Goal: Task Accomplishment & Management: Manage account settings

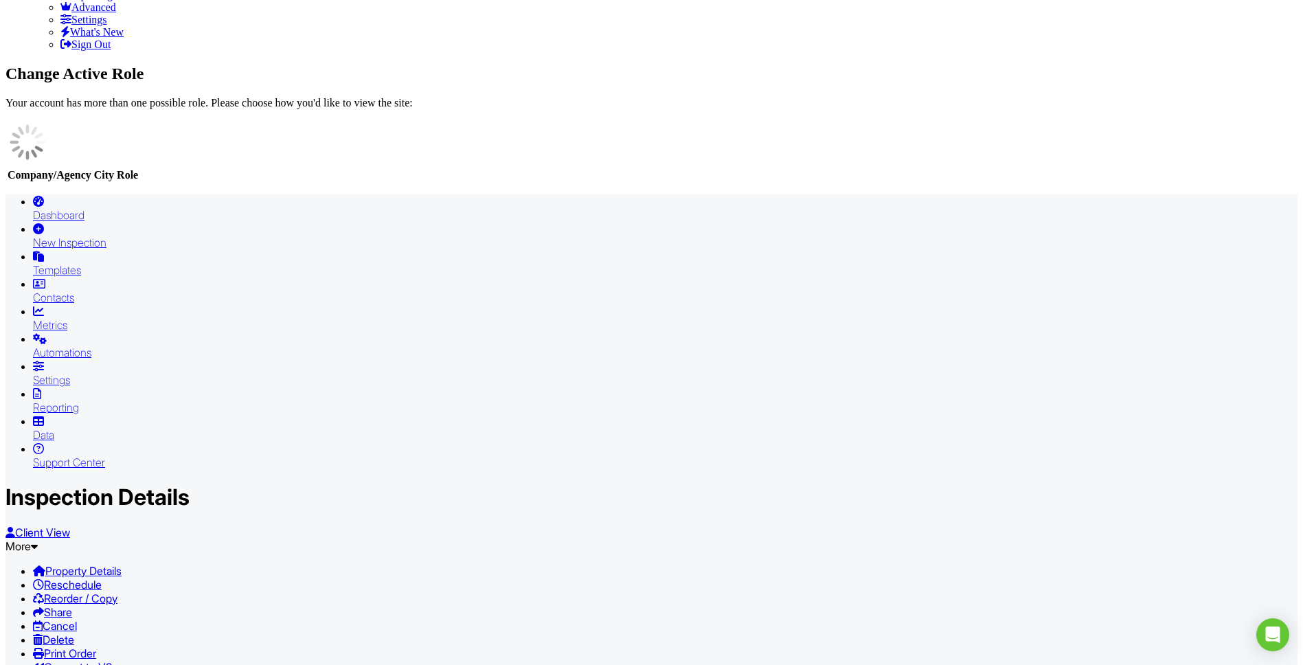
scroll to position [293, 0]
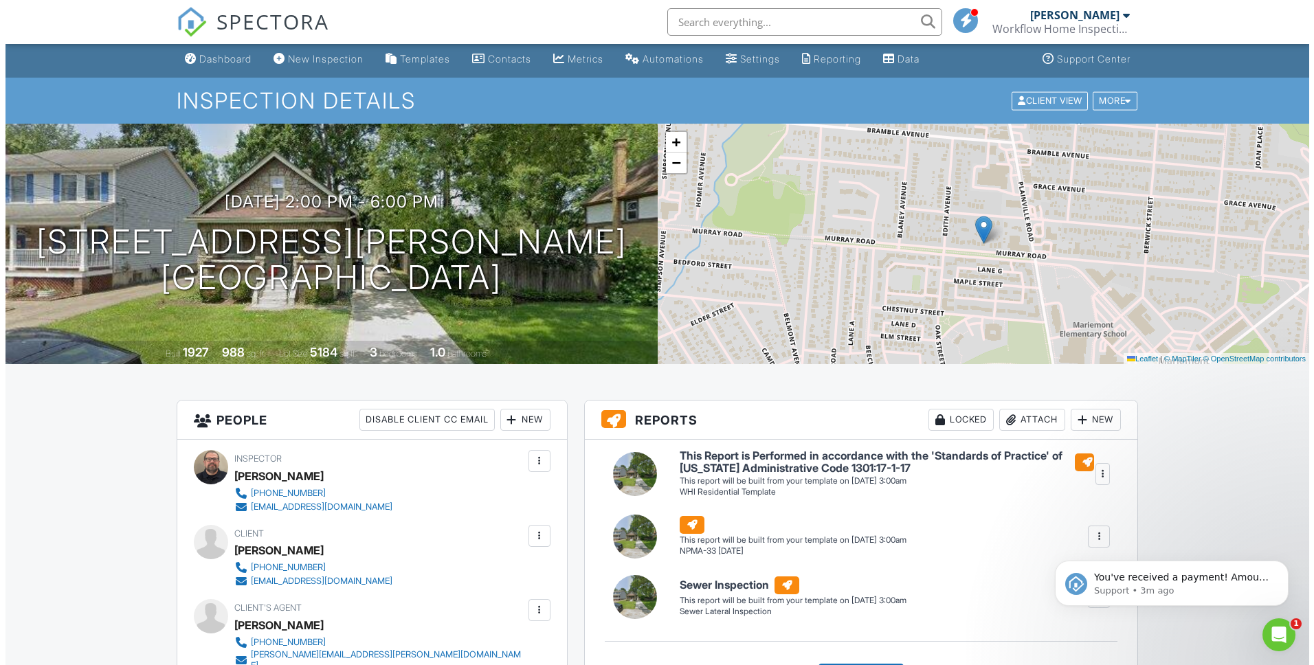
scroll to position [5, 0]
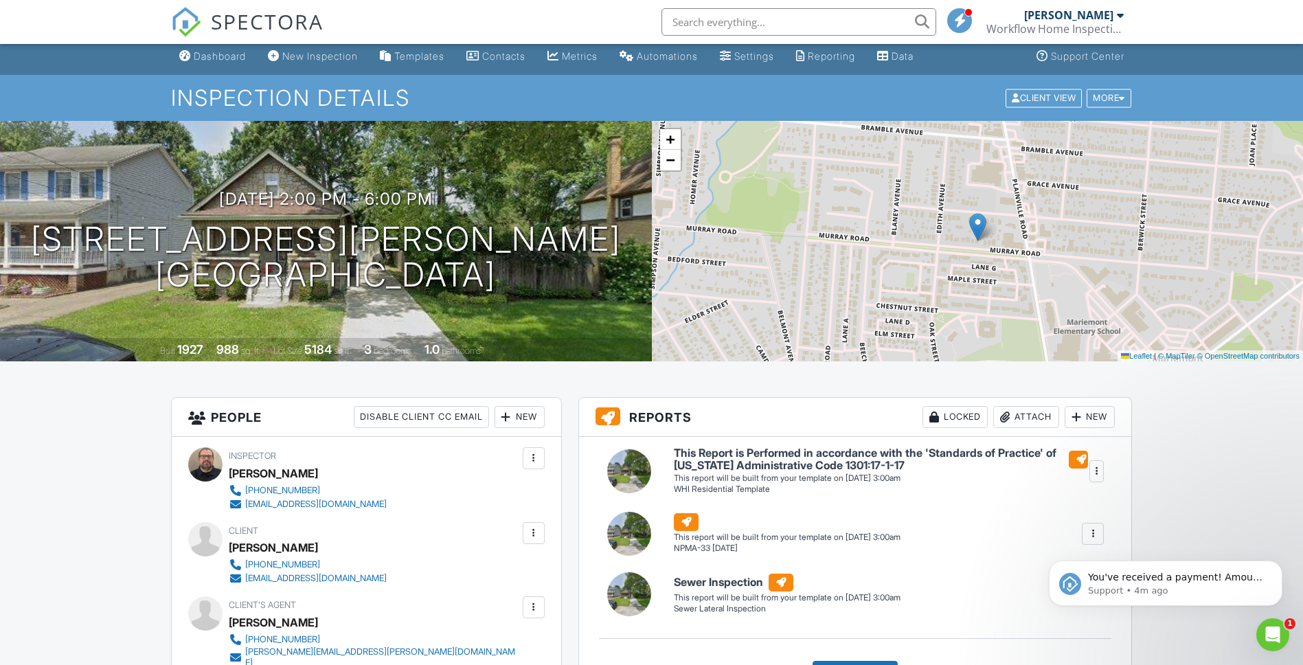
click at [507, 418] on div at bounding box center [506, 417] width 14 height 14
click at [561, 498] on li "Listing Agent" at bounding box center [569, 493] width 135 height 34
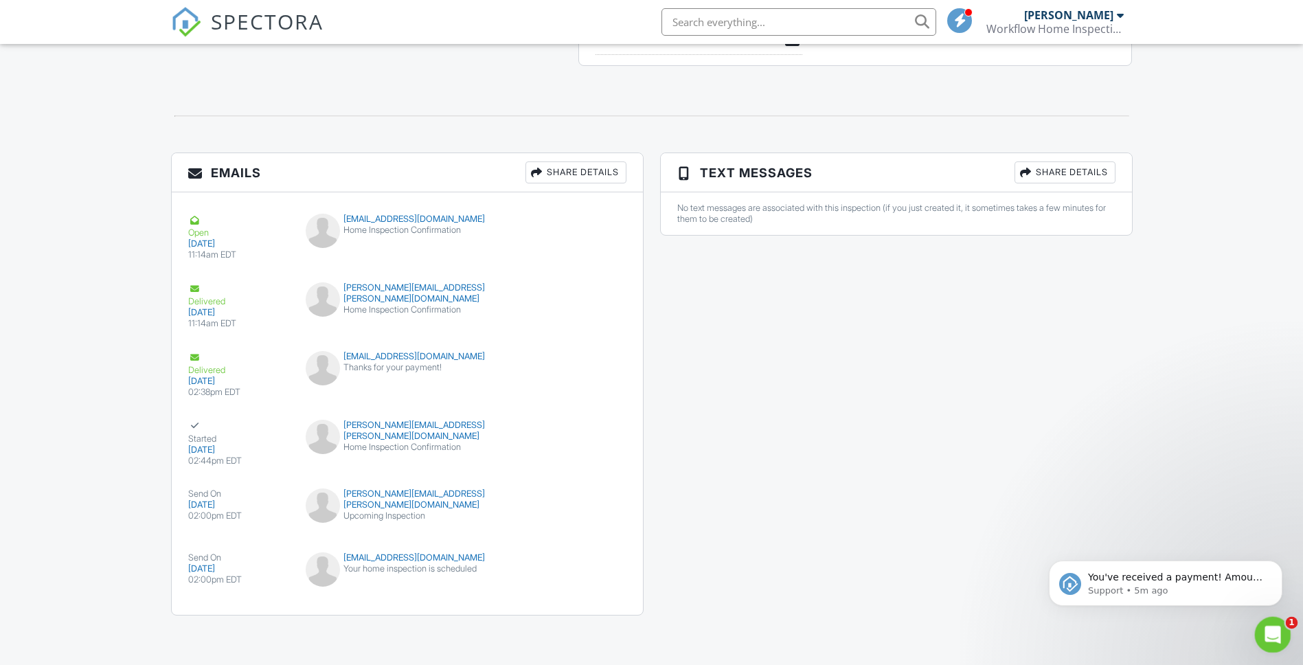
click at [1282, 624] on div "Open Intercom Messenger" at bounding box center [1270, 632] width 45 height 45
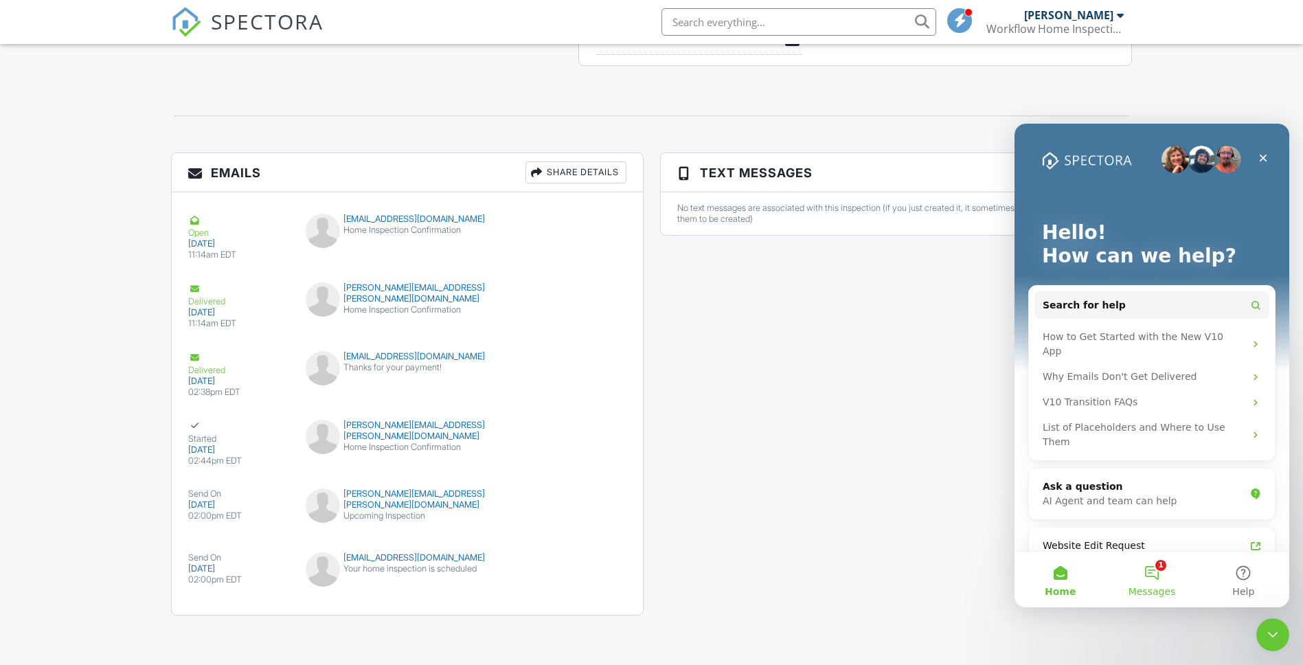
click at [1156, 582] on button "1 Messages" at bounding box center [1151, 579] width 91 height 55
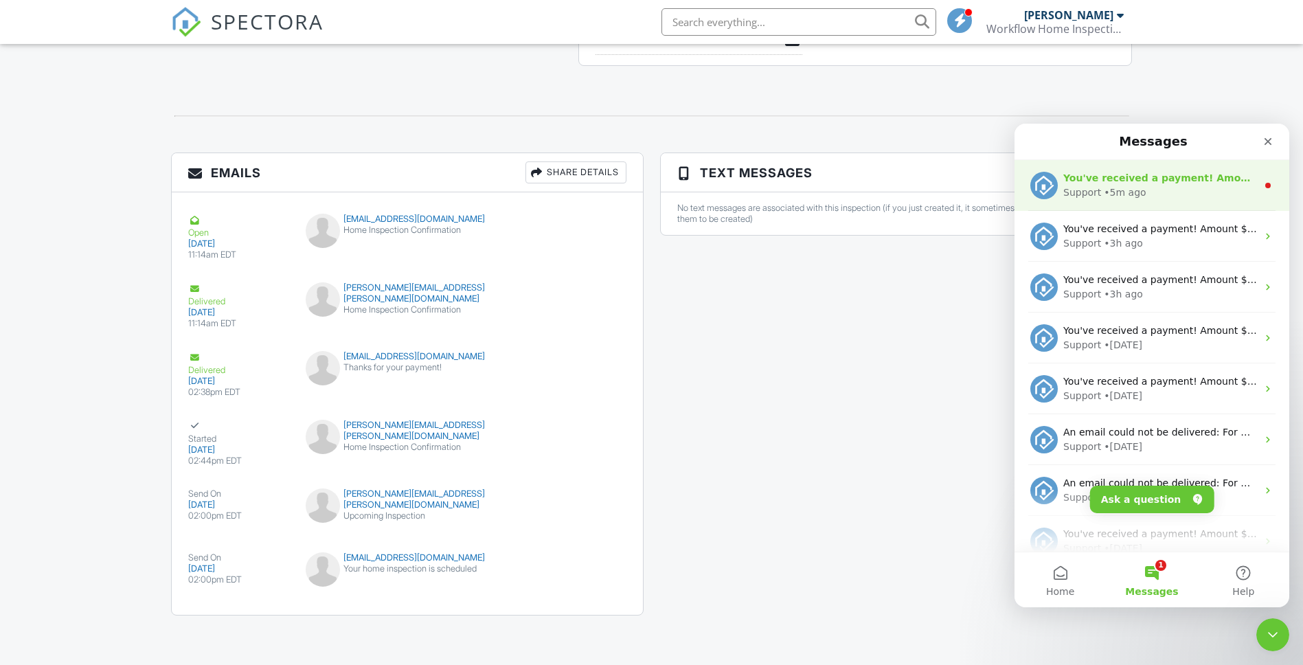
click at [1120, 190] on div "• 5m ago" at bounding box center [1125, 193] width 42 height 14
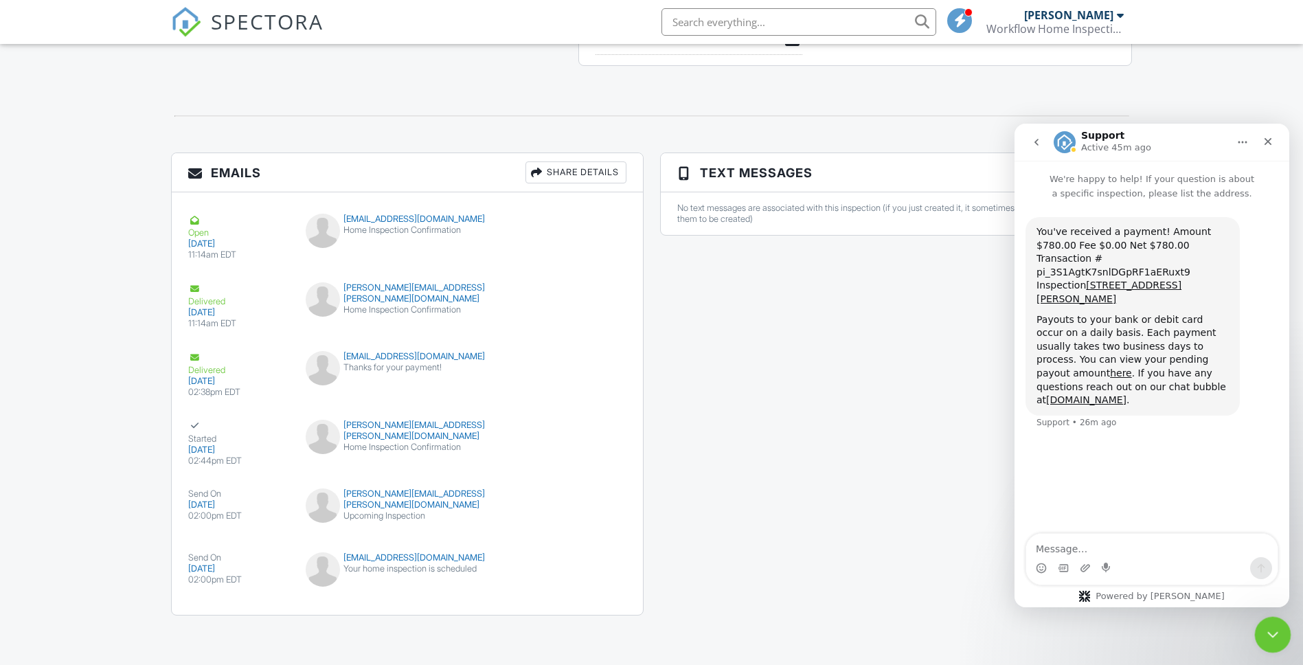
click at [1274, 631] on icon "Close Intercom Messenger" at bounding box center [1271, 633] width 16 height 16
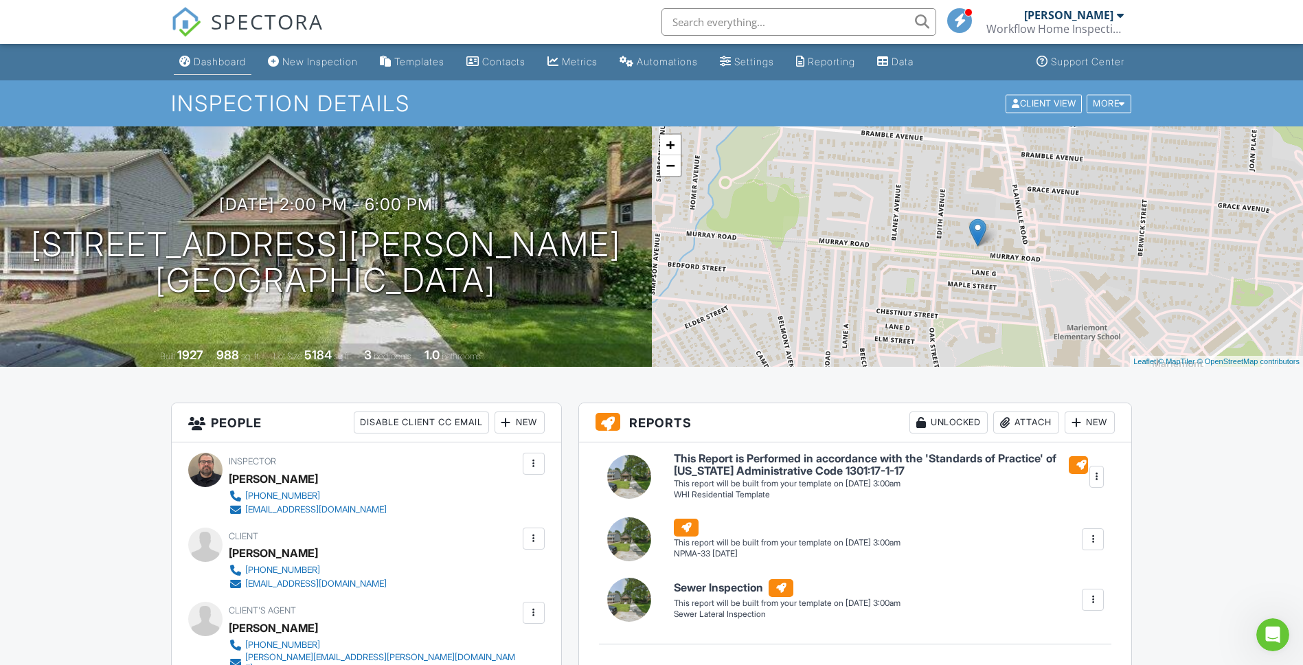
click at [236, 58] on div "Dashboard" at bounding box center [220, 62] width 52 height 12
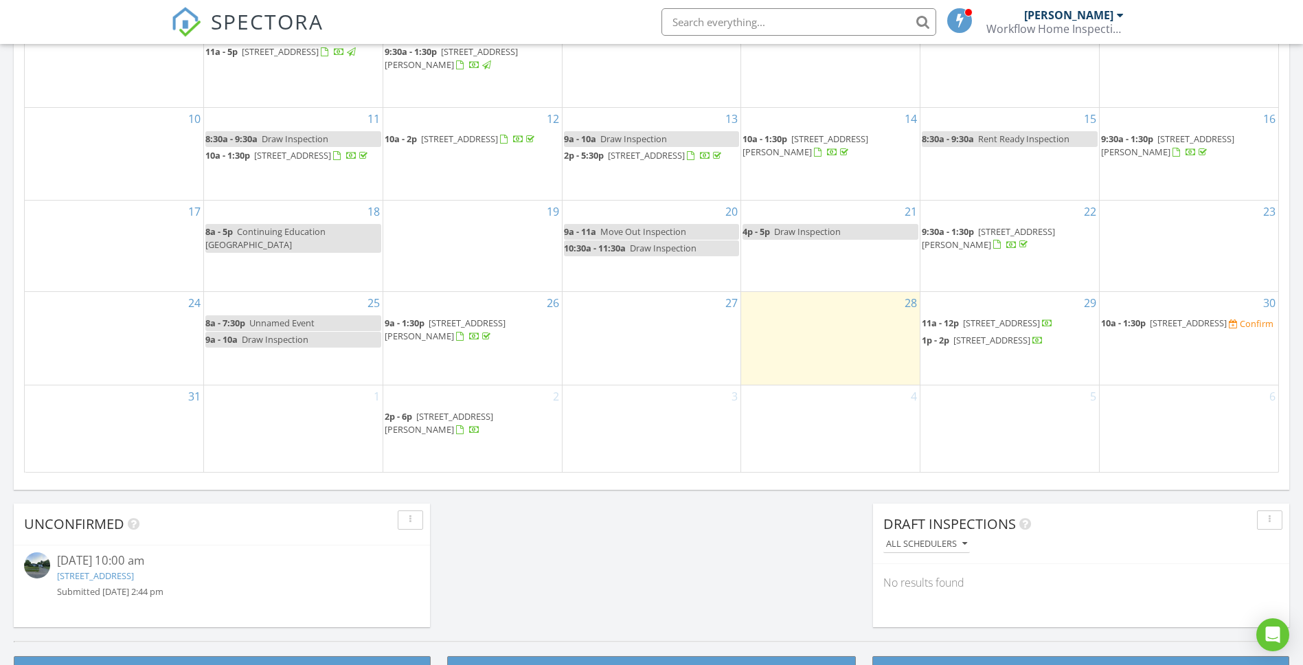
scroll to position [787, 0]
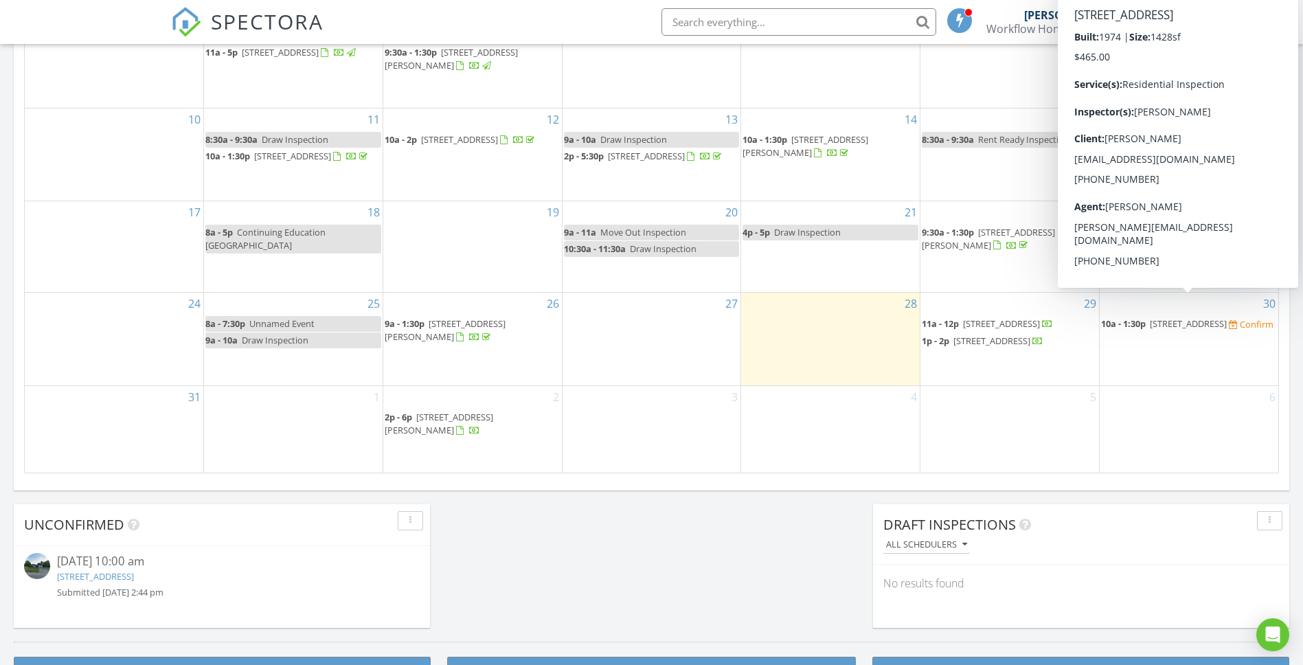
click at [1150, 317] on link "10a - 1:30p 8410 Kilkenny Dr, Cincinnati 45244" at bounding box center [1165, 323] width 128 height 12
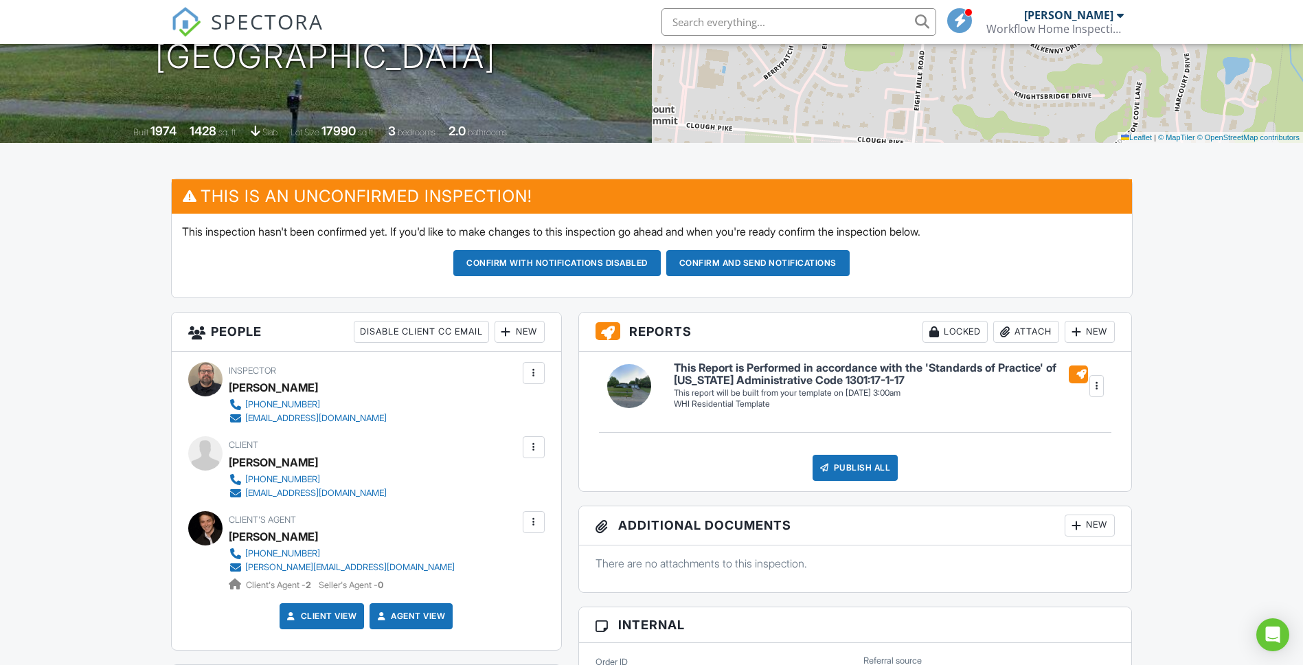
scroll to position [226, 0]
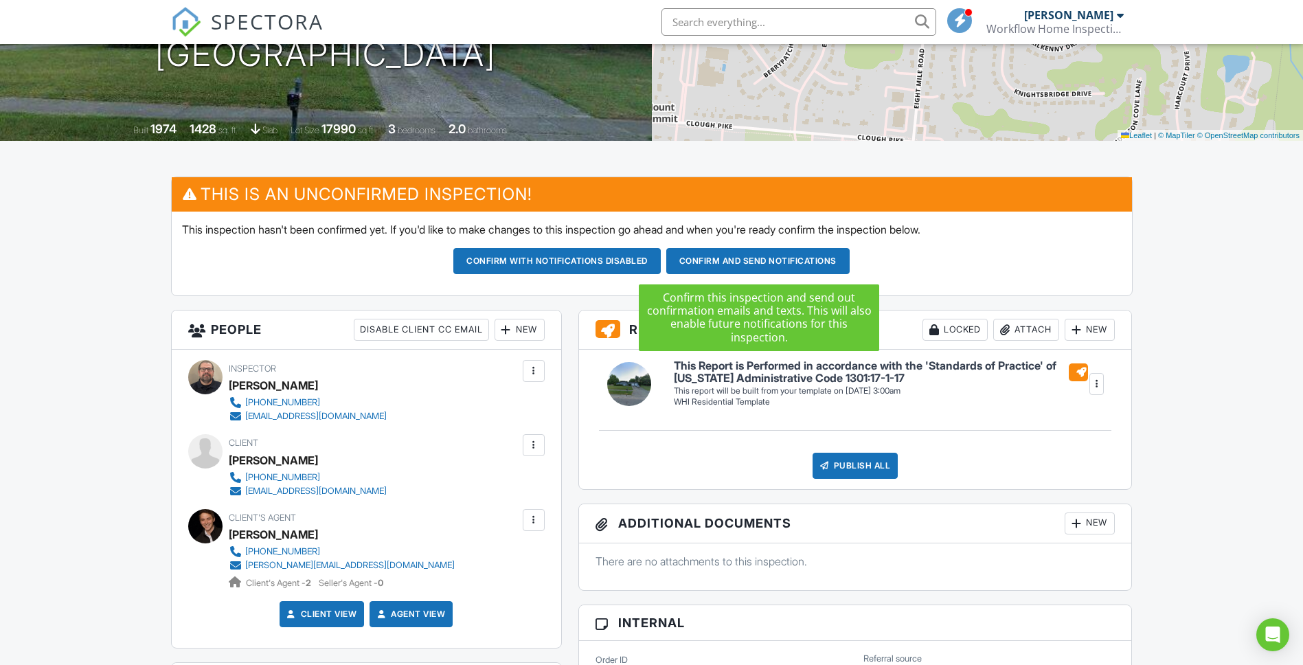
click at [661, 260] on button "Confirm and send notifications" at bounding box center [556, 261] width 207 height 26
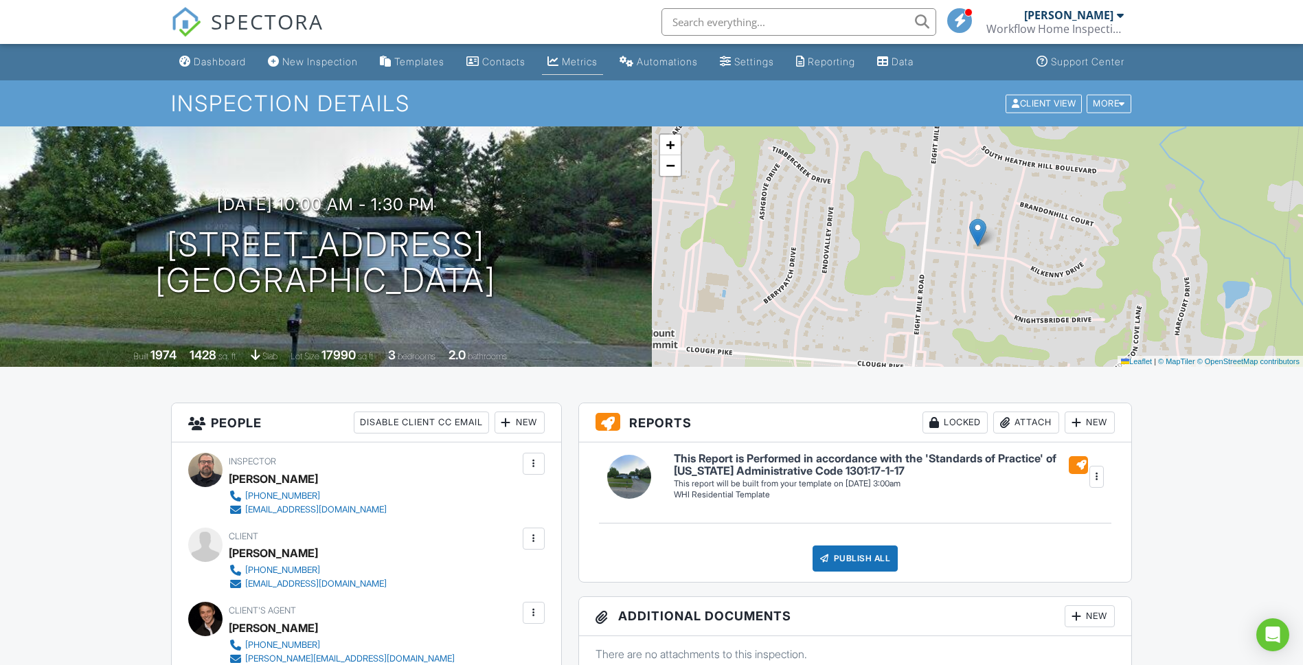
click at [598, 60] on div "Metrics" at bounding box center [580, 62] width 36 height 12
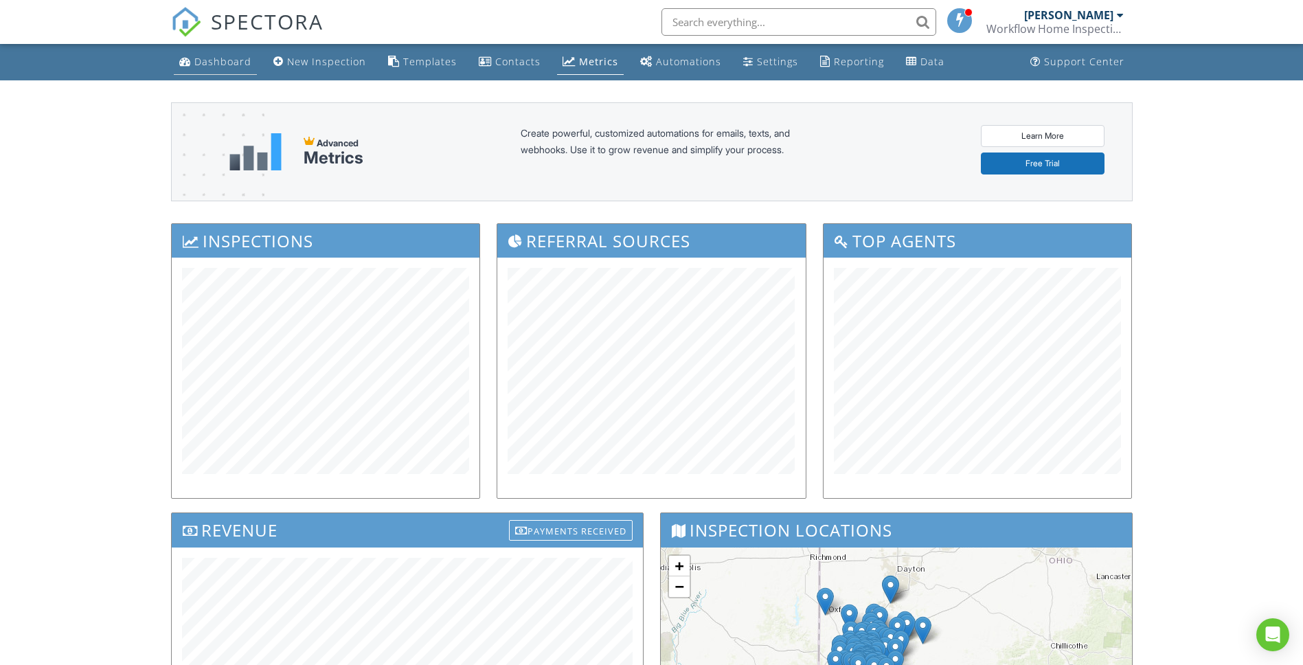
click at [195, 52] on link "Dashboard" at bounding box center [215, 61] width 83 height 25
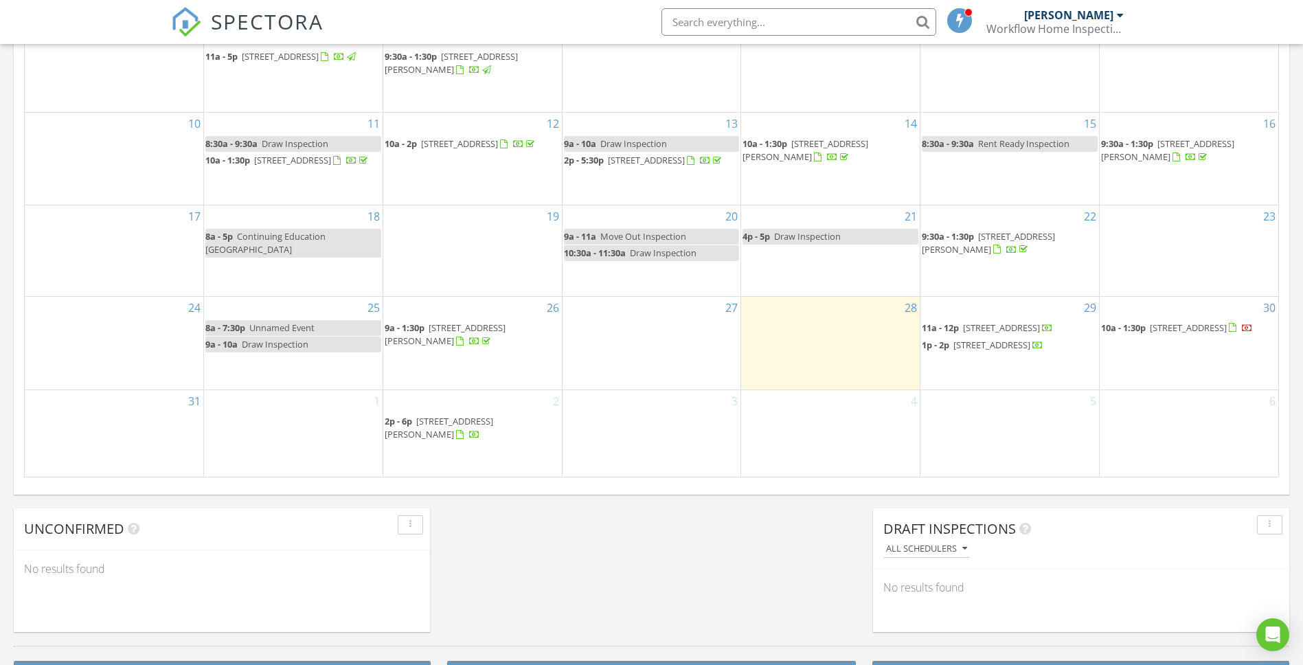
scroll to position [822, 0]
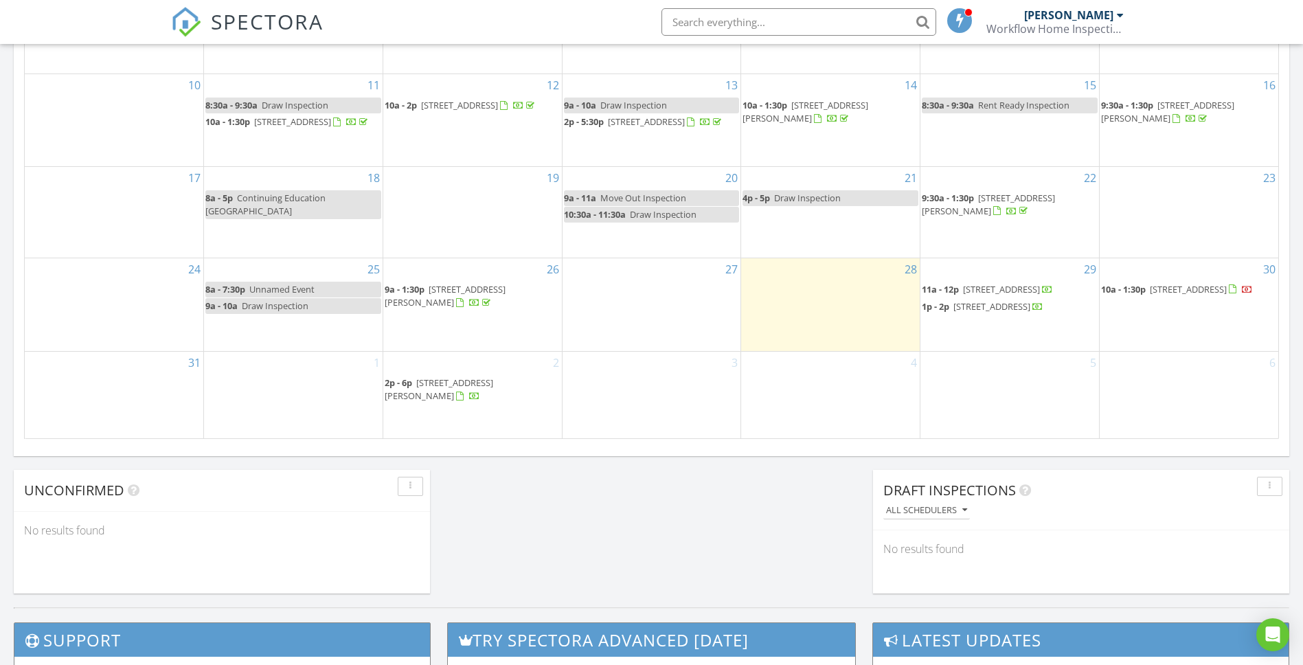
click at [1229, 283] on span at bounding box center [1241, 289] width 24 height 12
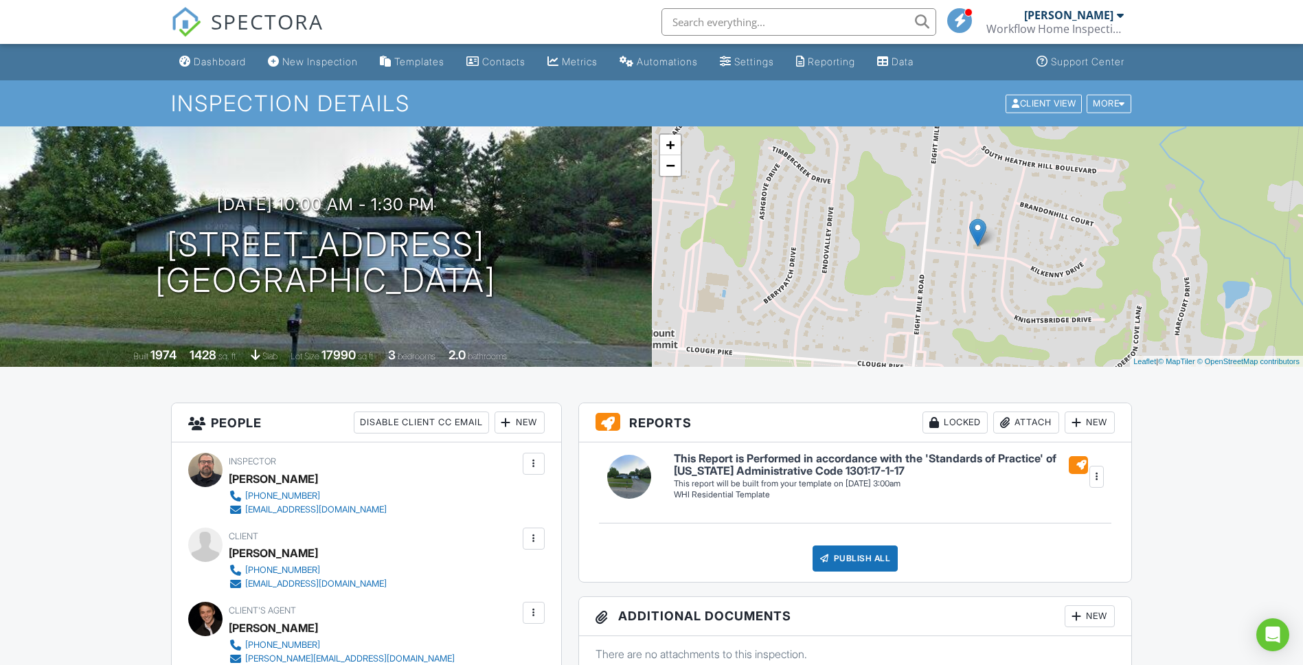
click at [520, 418] on div "New" at bounding box center [520, 423] width 50 height 22
click at [557, 499] on li "Listing Agent" at bounding box center [569, 499] width 135 height 34
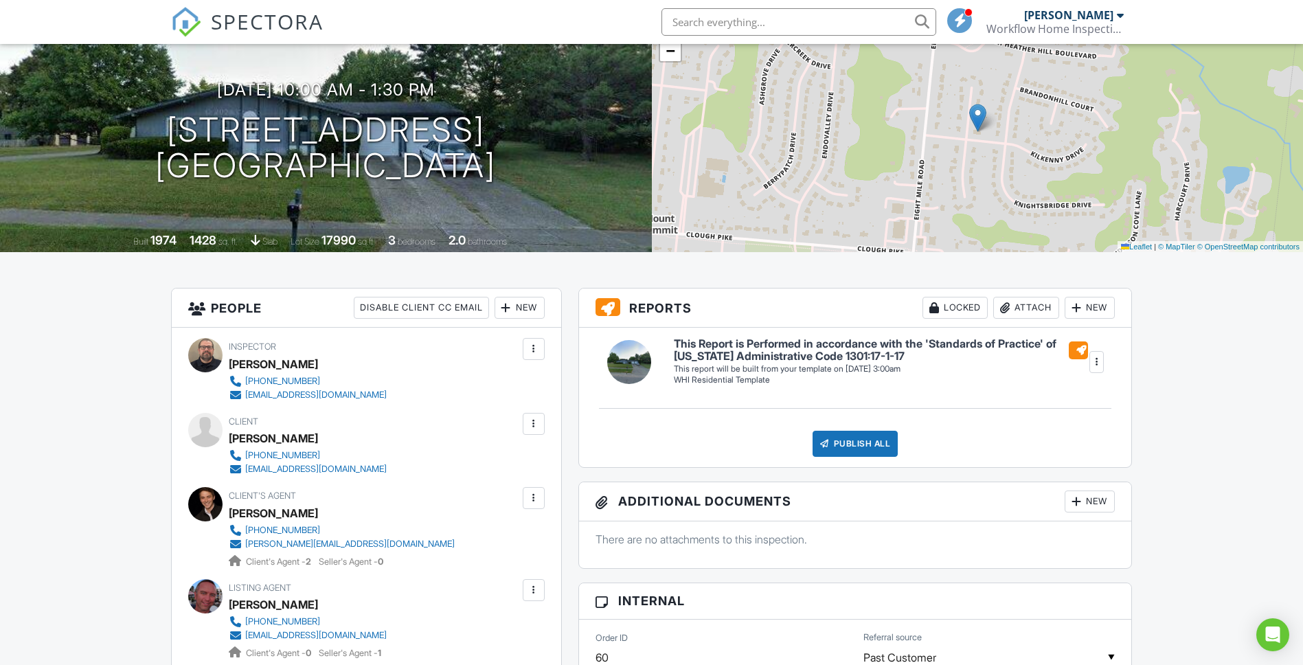
click at [293, 557] on span "Client's Agent - 2" at bounding box center [279, 562] width 67 height 10
click at [266, 514] on div "[PERSON_NAME]" at bounding box center [273, 513] width 89 height 21
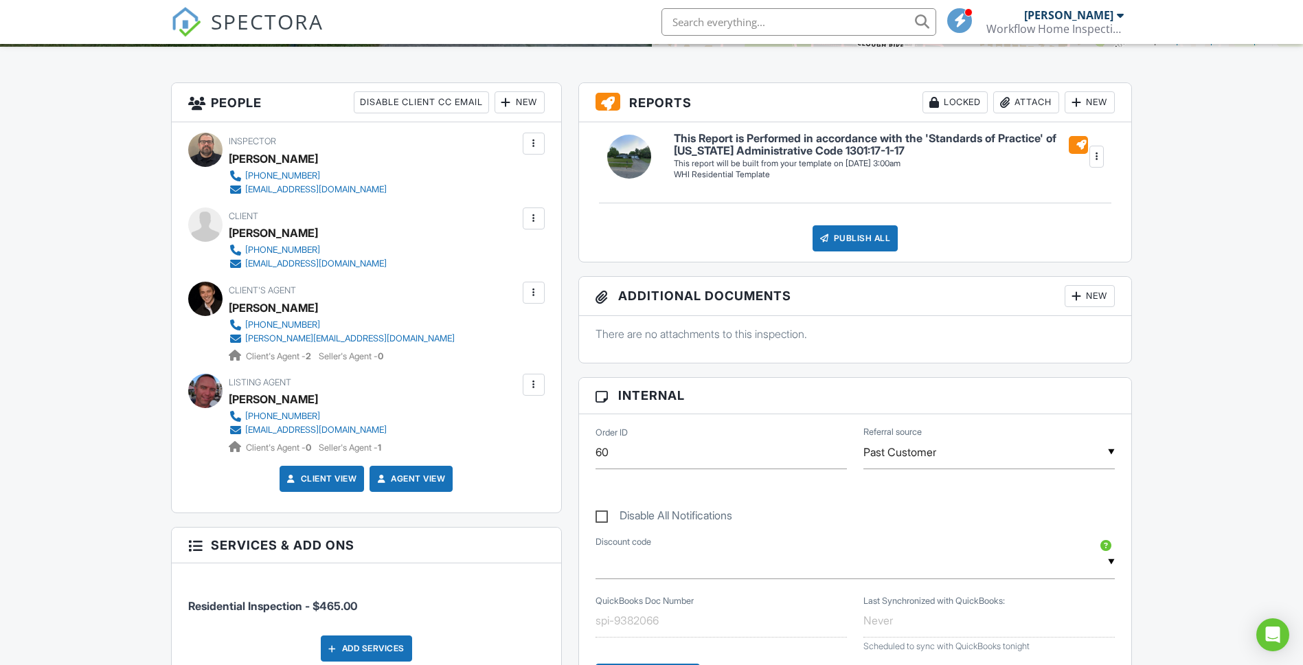
scroll to position [324, 0]
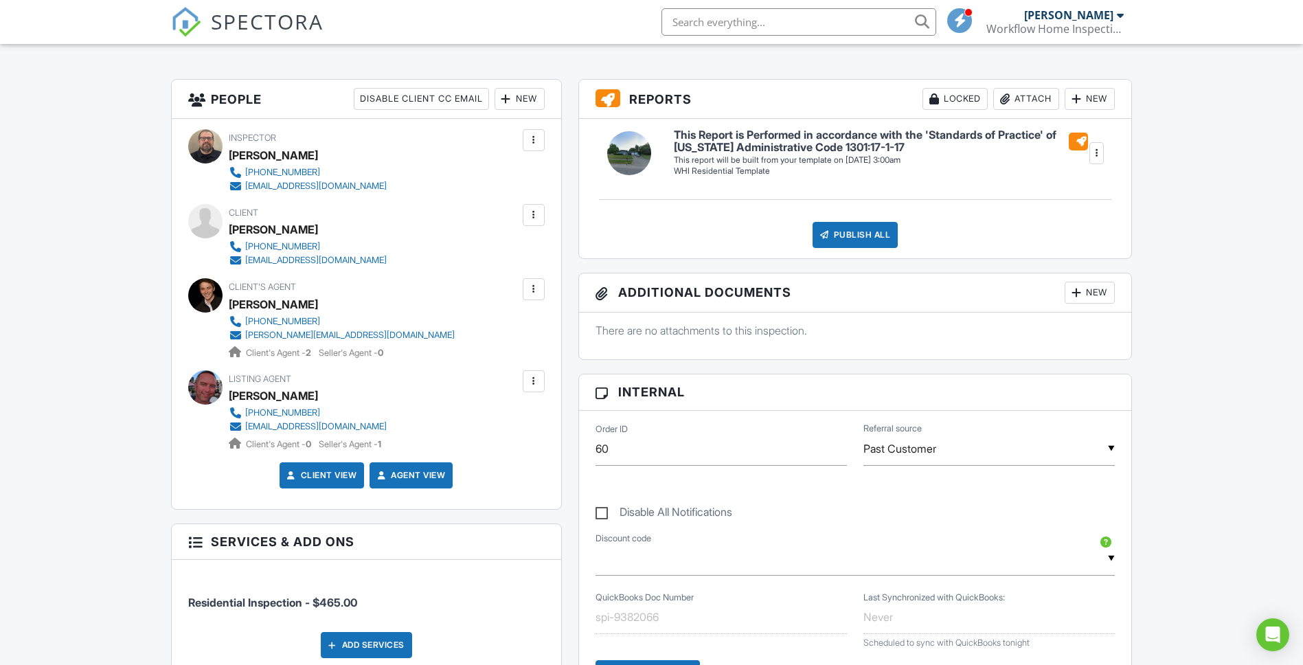
click at [214, 387] on div at bounding box center [205, 387] width 34 height 34
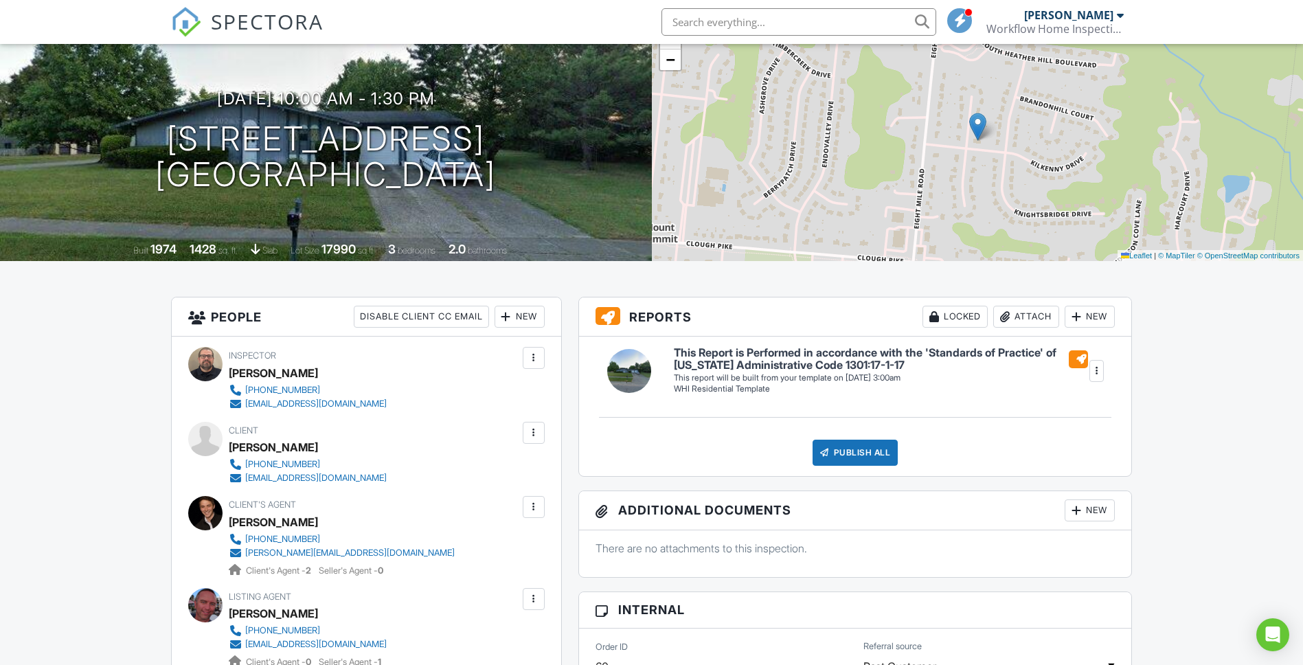
scroll to position [0, 0]
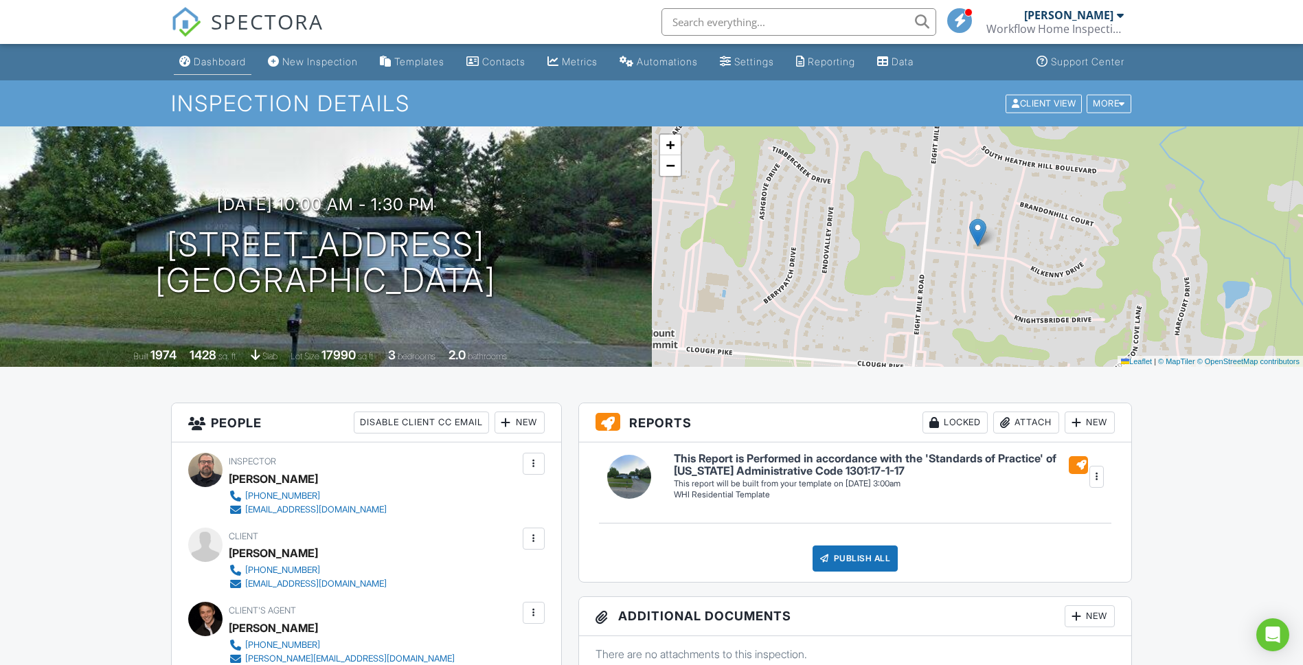
click at [232, 56] on div "Dashboard" at bounding box center [220, 62] width 52 height 12
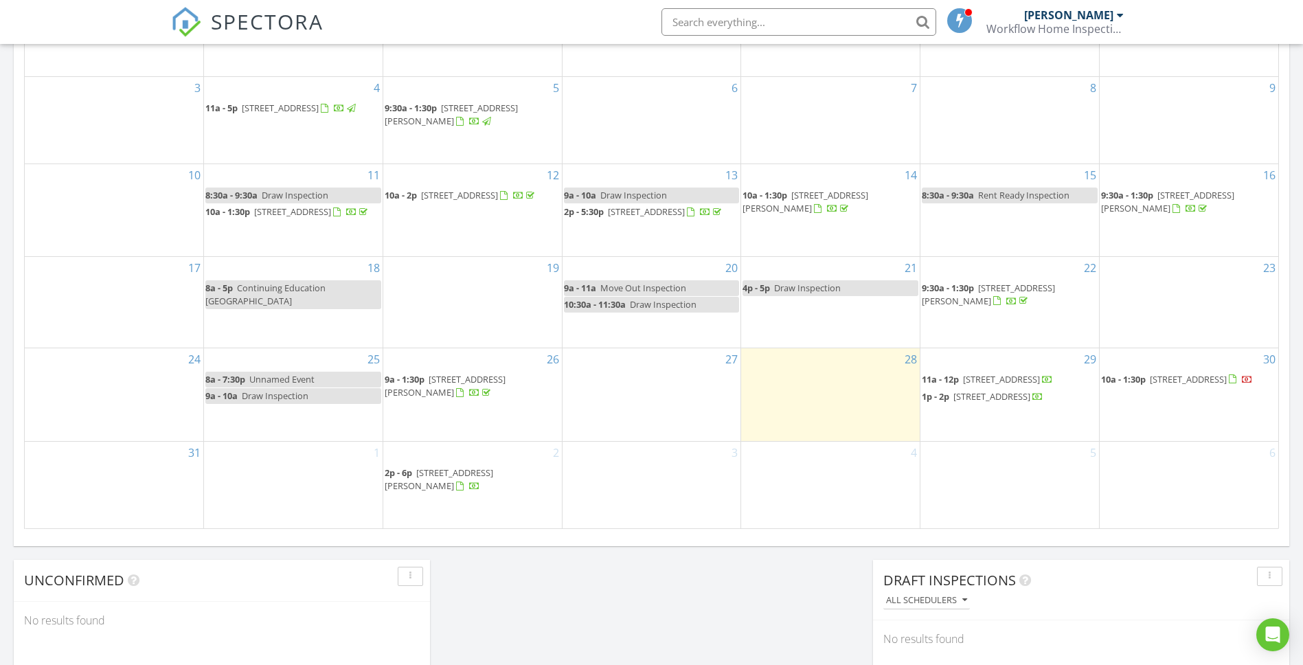
scroll to position [731, 0]
click at [1268, 631] on icon "Open Intercom Messenger" at bounding box center [1273, 635] width 16 height 18
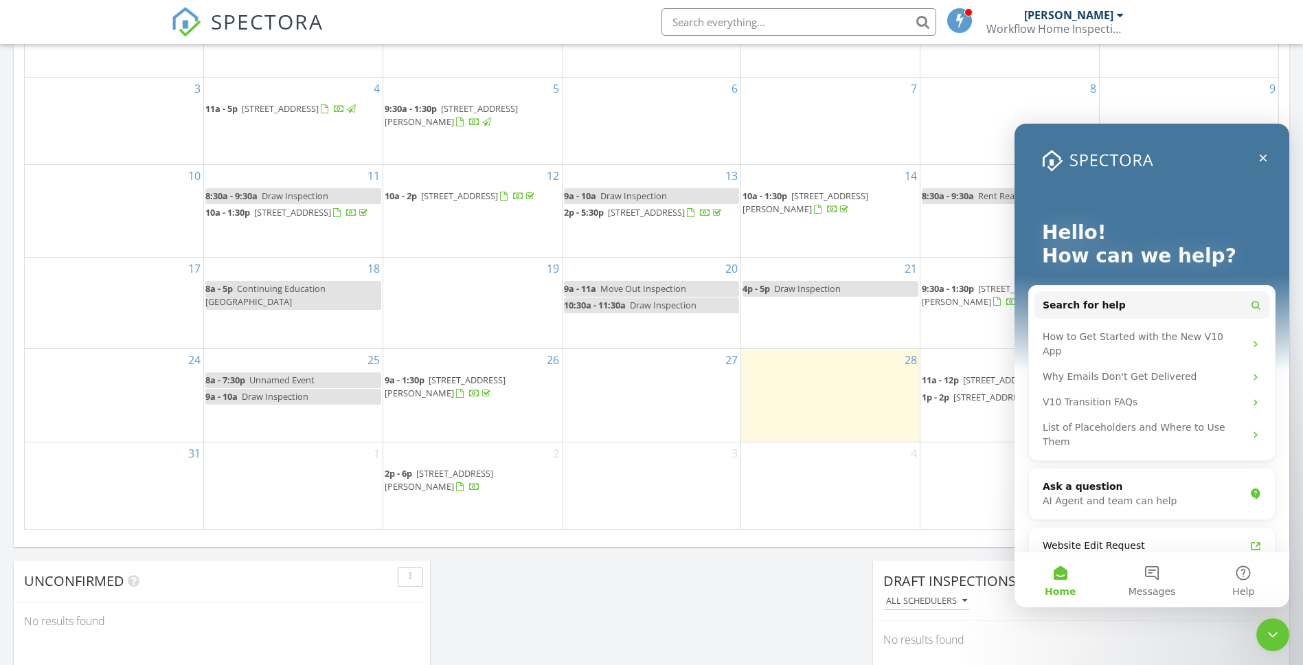
scroll to position [0, 0]
click at [1246, 621] on div "No results found" at bounding box center [1081, 639] width 416 height 37
click at [1263, 168] on div "Close" at bounding box center [1263, 158] width 25 height 25
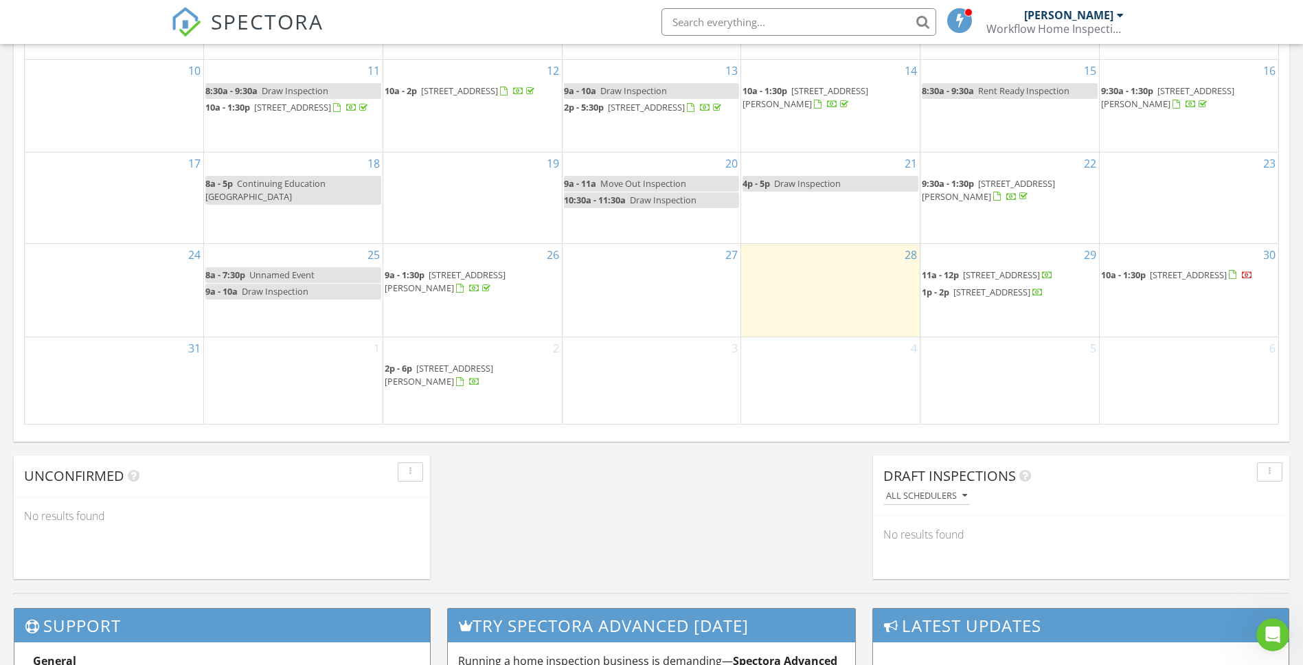
scroll to position [839, 0]
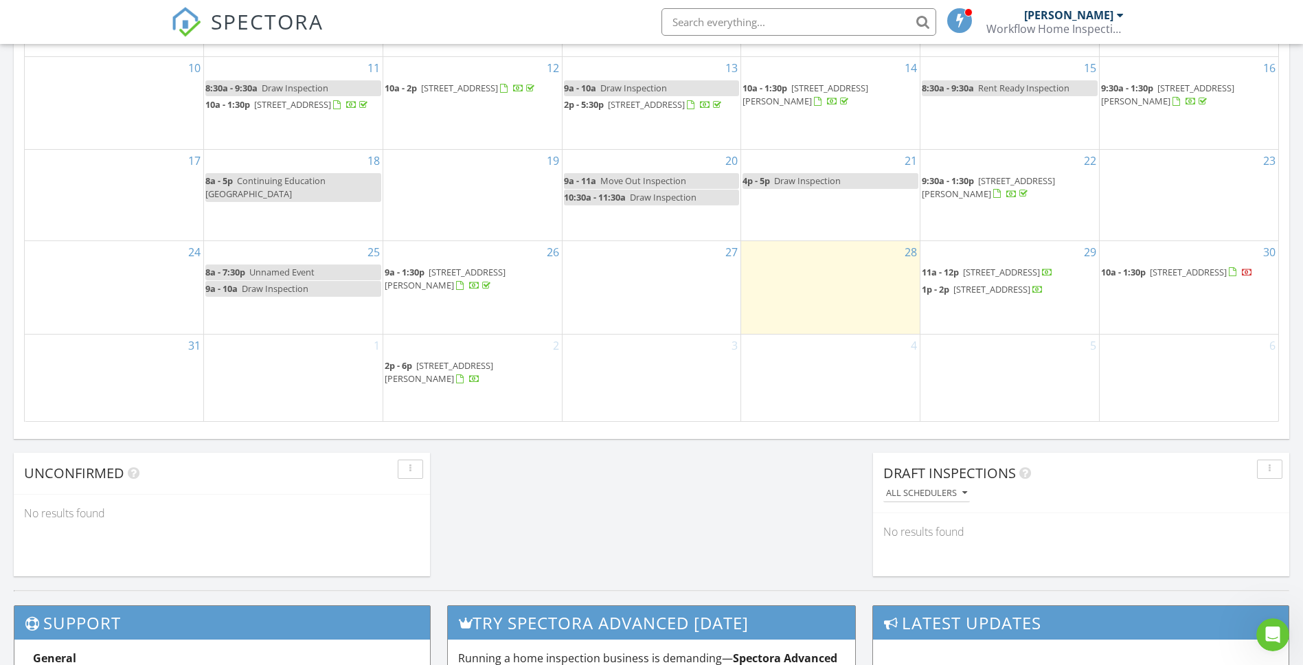
click at [1150, 266] on span "8410 Kilkenny Dr, Cincinnati 45244" at bounding box center [1201, 272] width 103 height 12
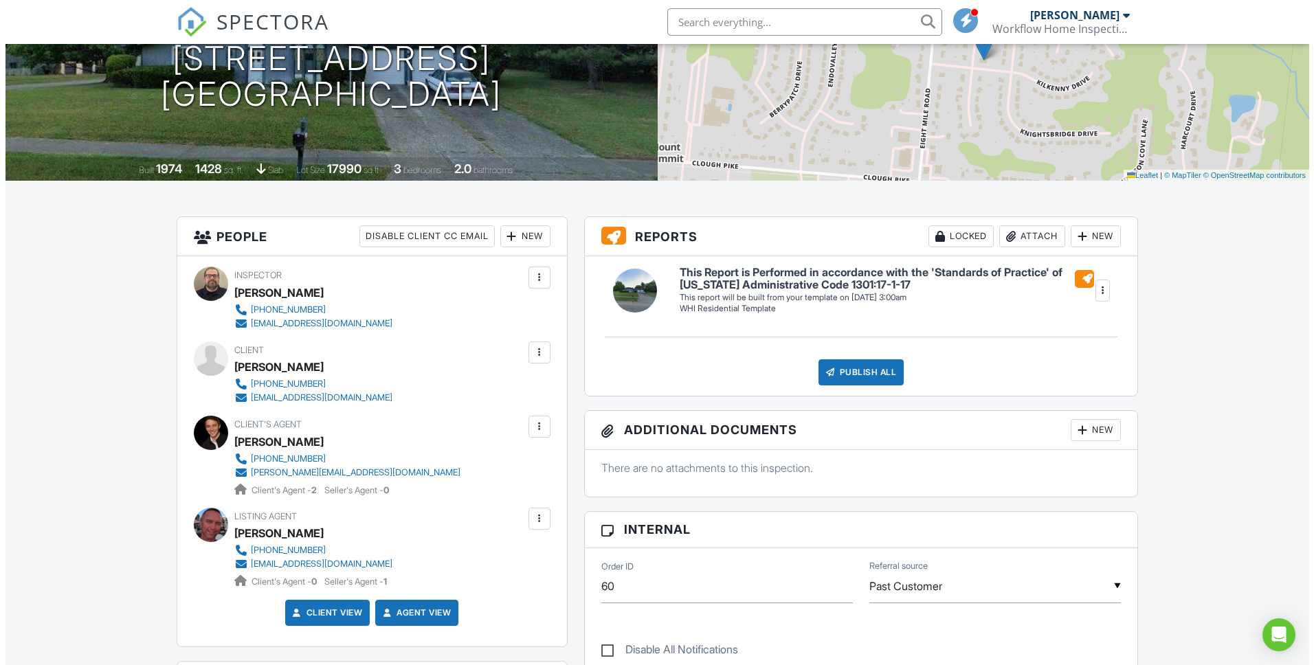
scroll to position [196, 0]
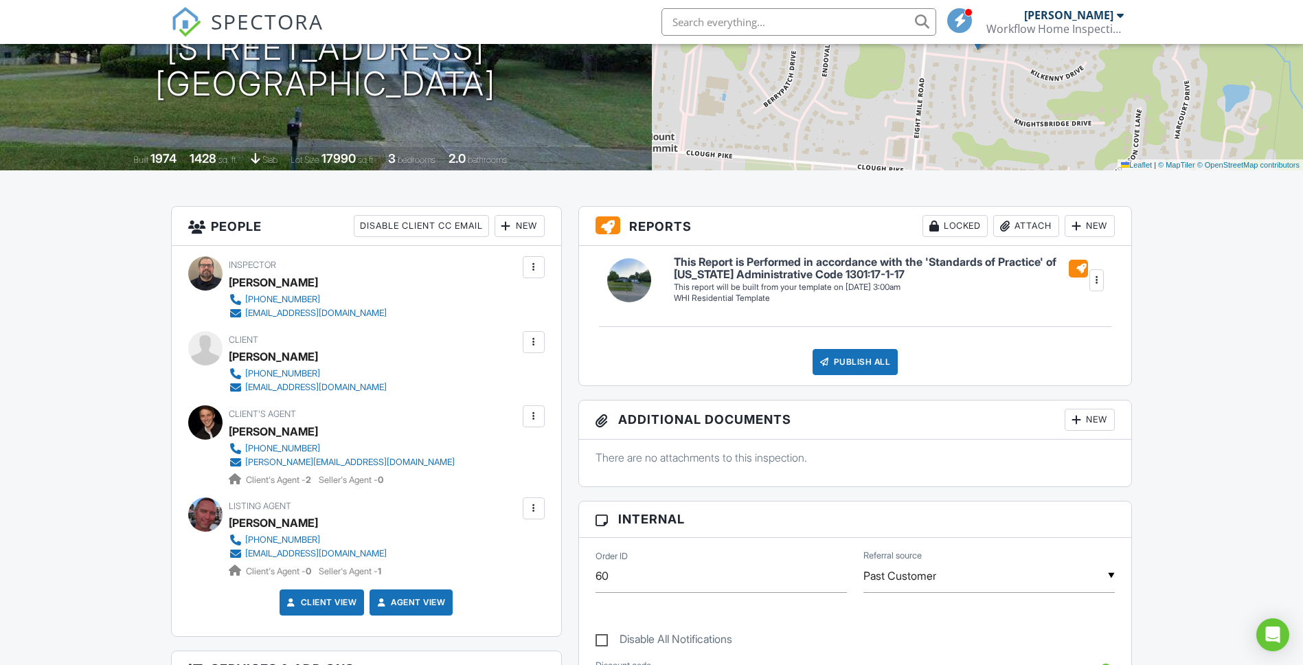
click at [542, 414] on div at bounding box center [534, 416] width 22 height 22
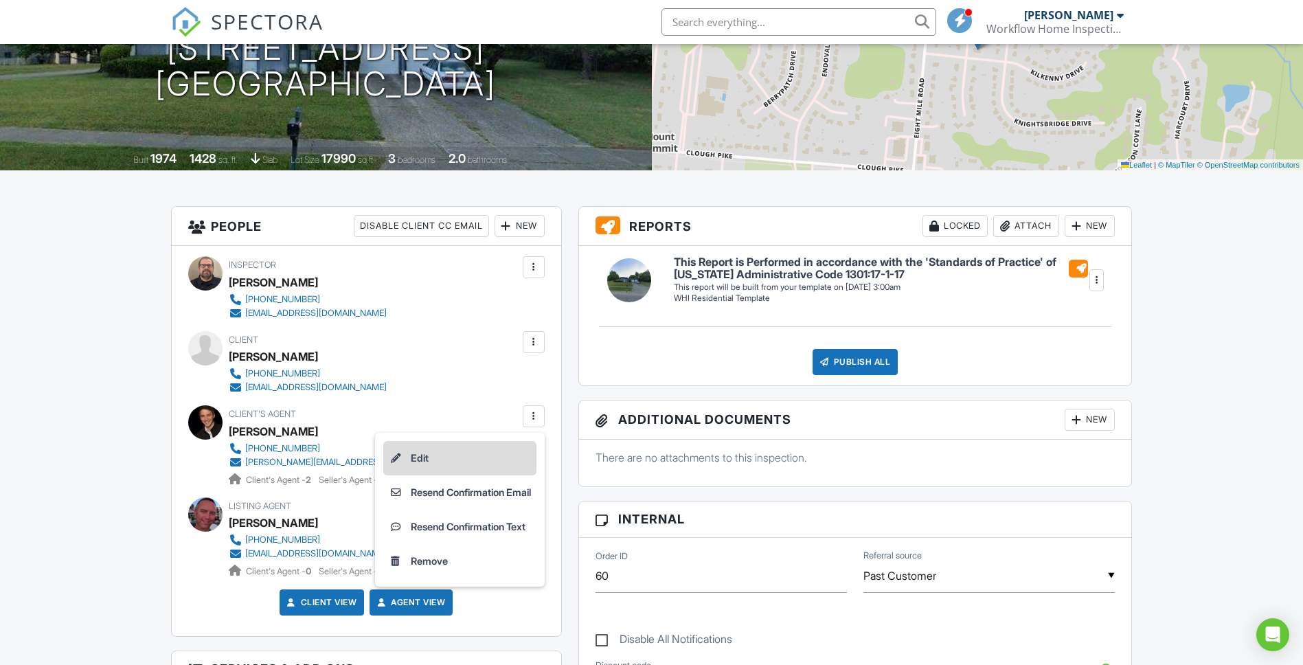
click at [418, 451] on li "Edit" at bounding box center [459, 458] width 153 height 34
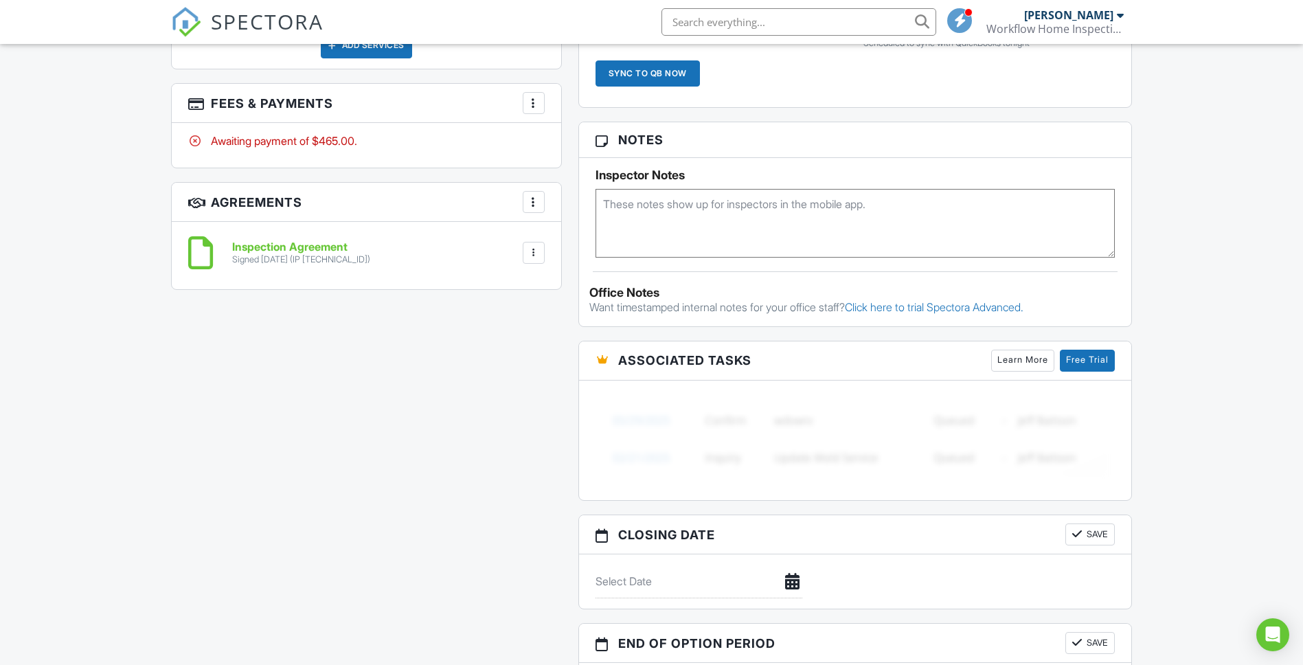
scroll to position [1007, 0]
